Goal: Transaction & Acquisition: Book appointment/travel/reservation

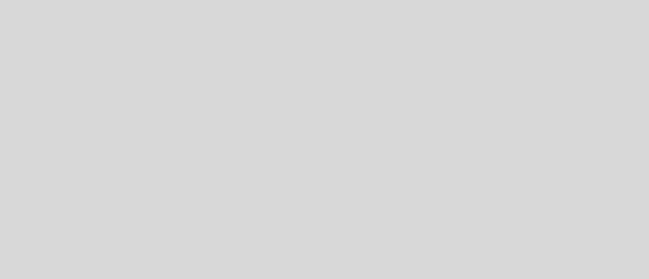
select select "es"
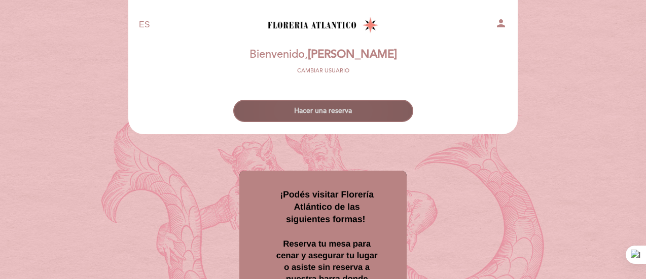
click at [322, 115] on button "Hacer una reserva" at bounding box center [323, 111] width 180 height 22
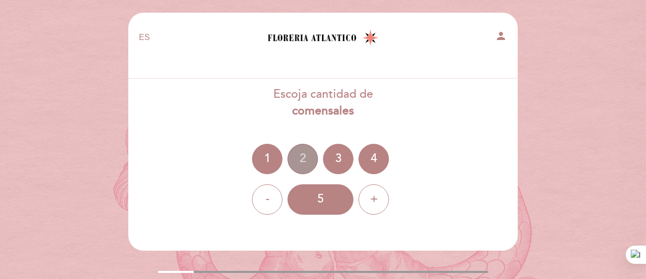
click at [306, 158] on div "2" at bounding box center [302, 159] width 30 height 30
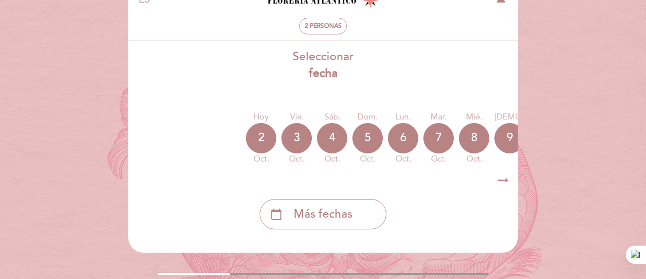
scroll to position [51, 0]
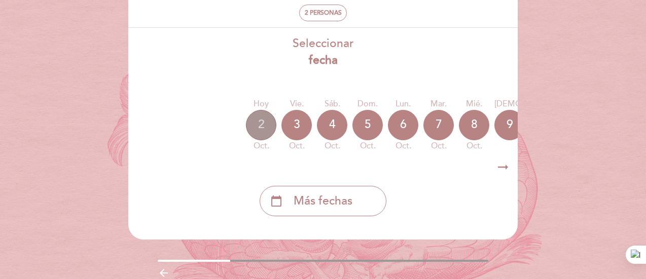
click at [263, 125] on div "2" at bounding box center [261, 125] width 30 height 30
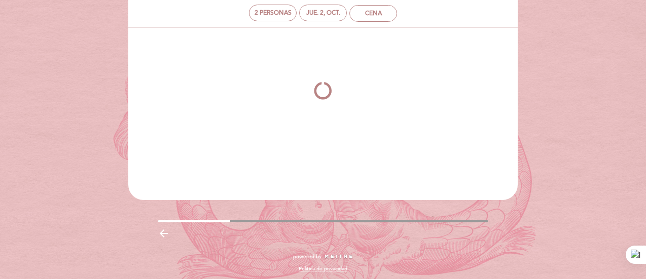
scroll to position [0, 0]
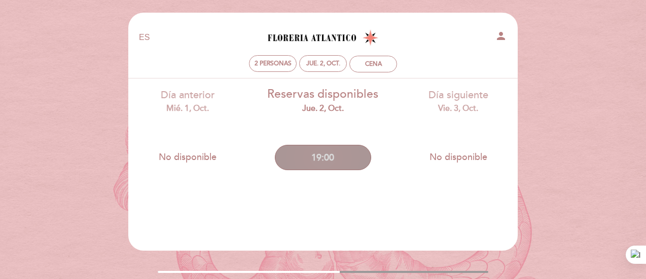
click at [324, 155] on button "19:00" at bounding box center [323, 157] width 96 height 25
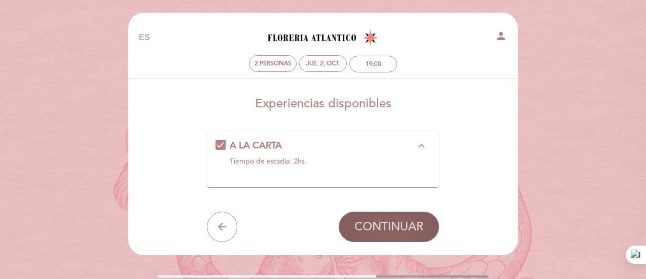
click at [397, 222] on span "CONTINUAR" at bounding box center [388, 227] width 69 height 14
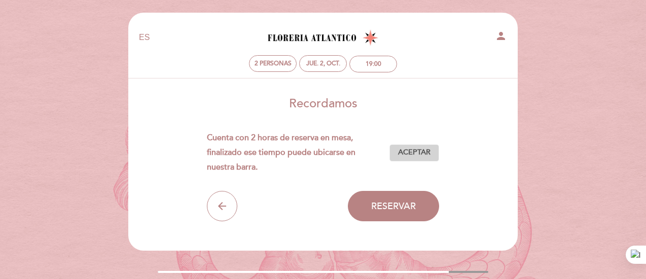
click at [418, 151] on span "Aceptar" at bounding box center [414, 152] width 32 height 11
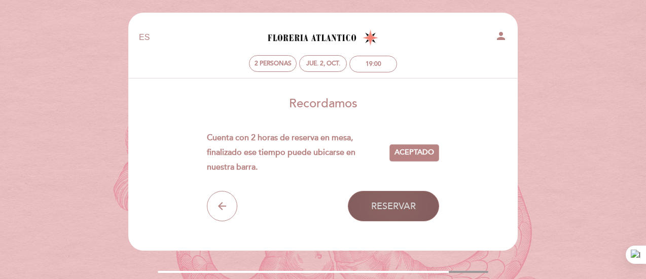
click at [391, 203] on span "Reservar" at bounding box center [393, 206] width 45 height 11
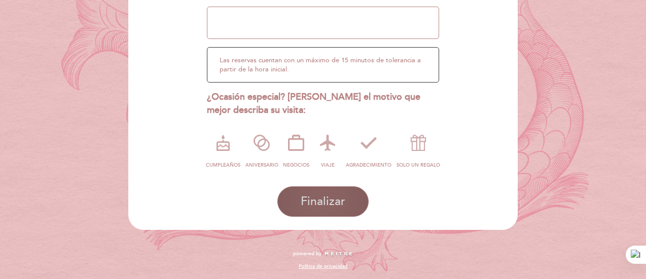
scroll to position [123, 0]
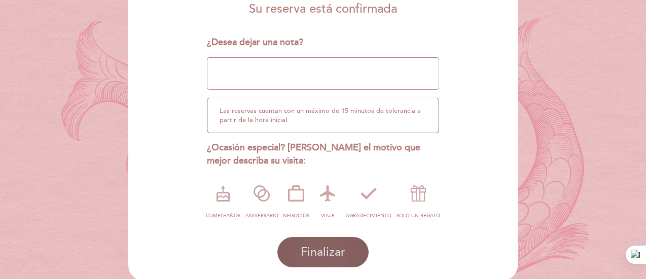
click at [344, 248] on span "Finalizar" at bounding box center [323, 253] width 45 height 14
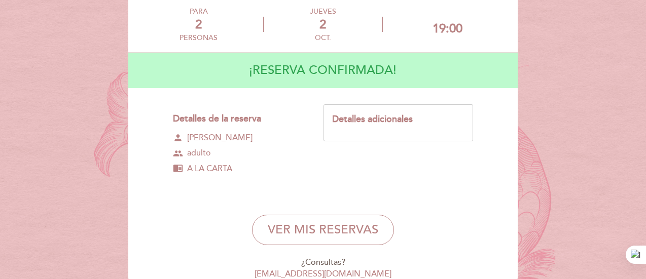
scroll to position [101, 0]
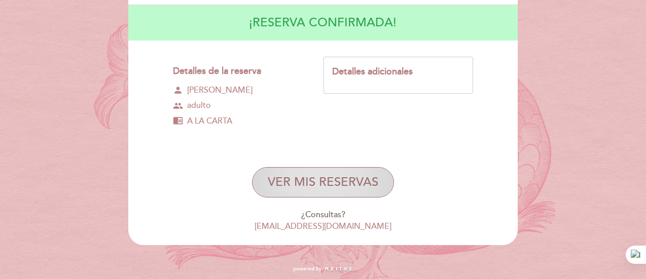
click at [346, 184] on button "VER MIS RESERVAS" at bounding box center [323, 182] width 142 height 30
select select "es"
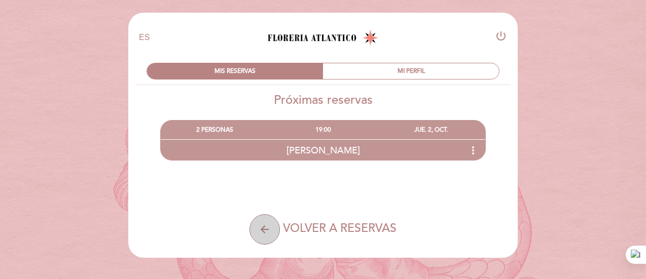
click at [264, 231] on icon "arrow_back" at bounding box center [264, 230] width 12 height 12
select select "es"
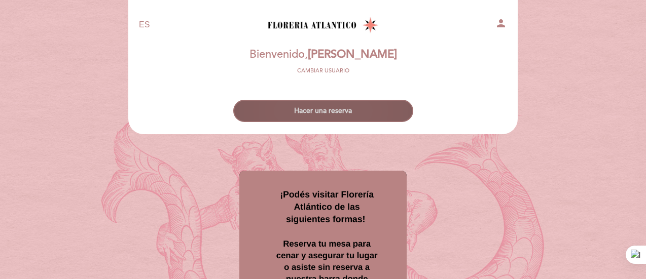
click at [339, 110] on button "Hacer una reserva" at bounding box center [323, 111] width 180 height 22
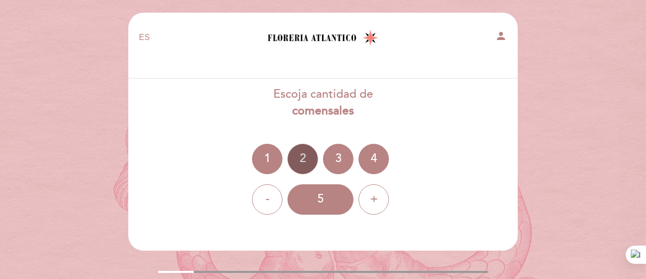
click at [309, 157] on div "2" at bounding box center [302, 159] width 30 height 30
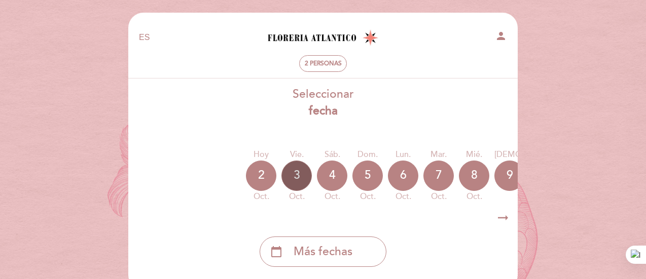
click at [295, 174] on div "3" at bounding box center [296, 176] width 30 height 30
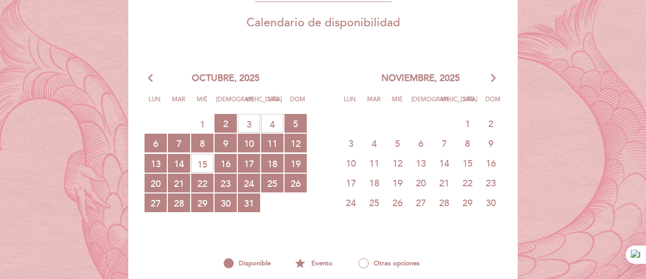
scroll to position [203, 0]
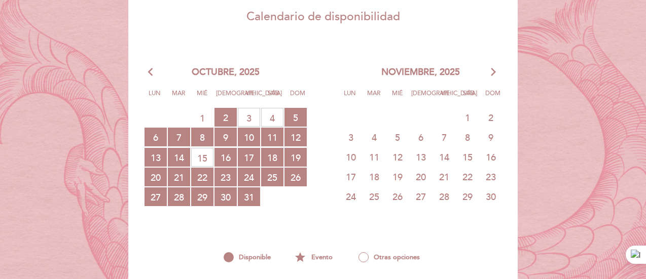
click at [274, 118] on span "4 SIN RESERVA" at bounding box center [272, 117] width 22 height 19
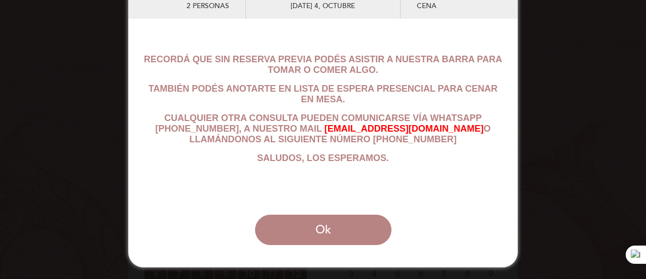
scroll to position [101, 0]
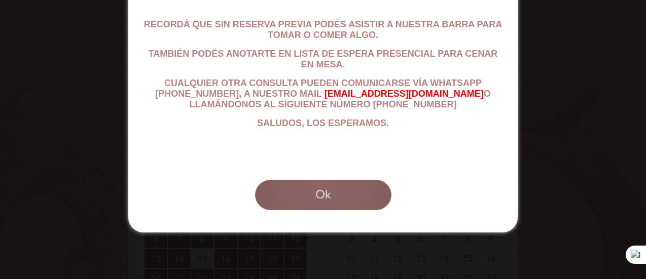
click at [325, 210] on button "Ok" at bounding box center [323, 195] width 136 height 30
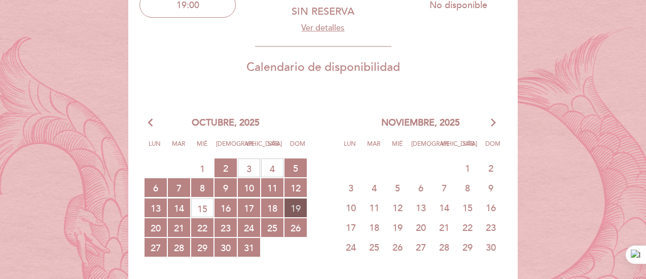
scroll to position [0, 0]
